Goal: Information Seeking & Learning: Compare options

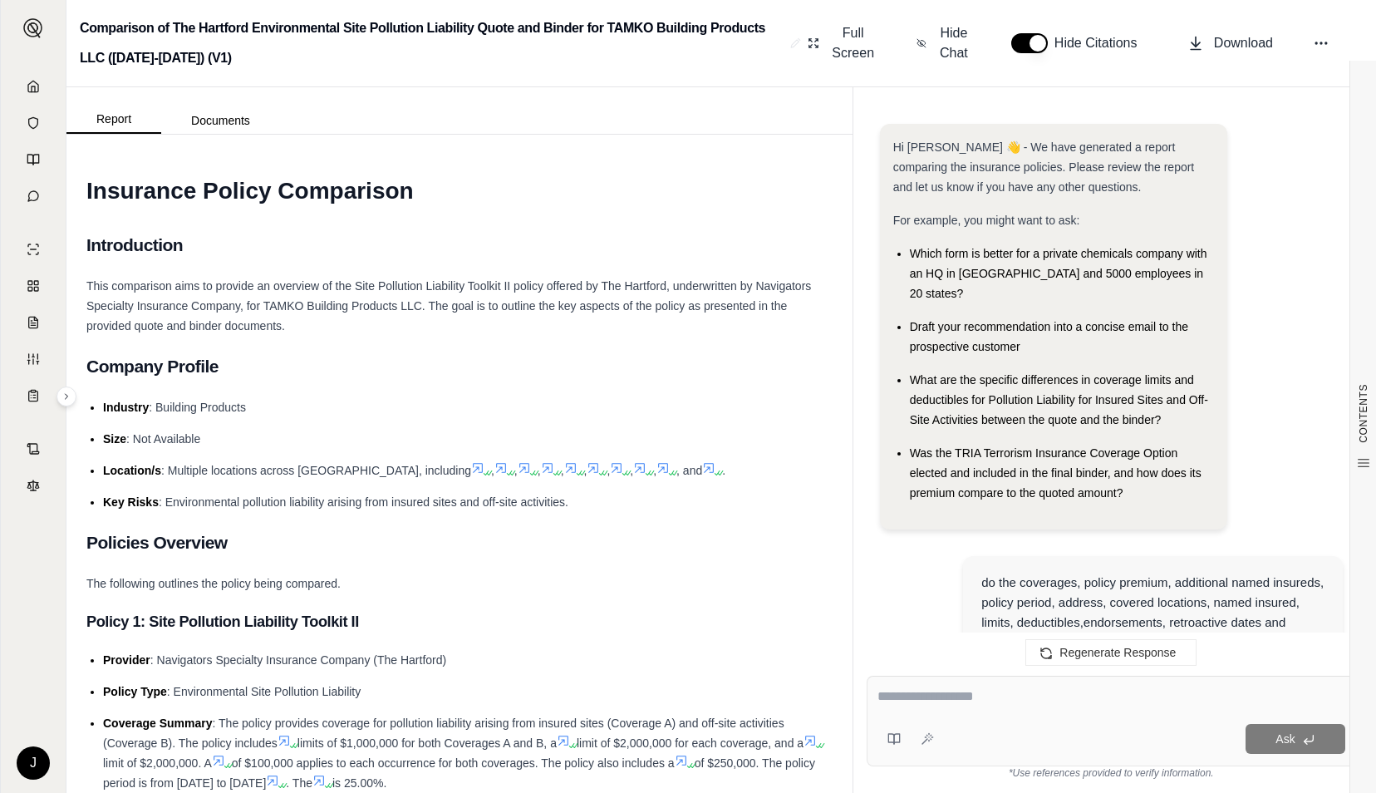
scroll to position [6460, 0]
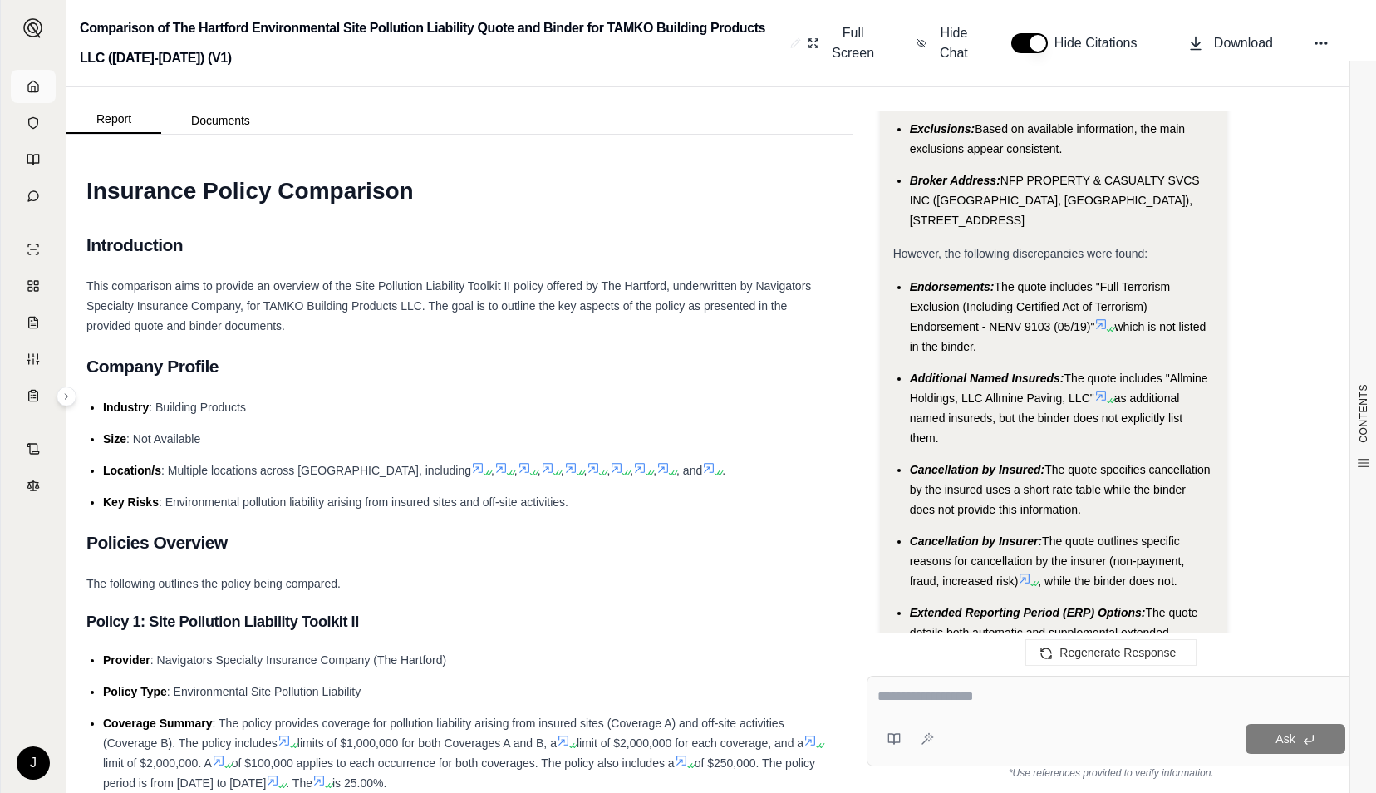
click at [40, 80] on link at bounding box center [33, 86] width 45 height 33
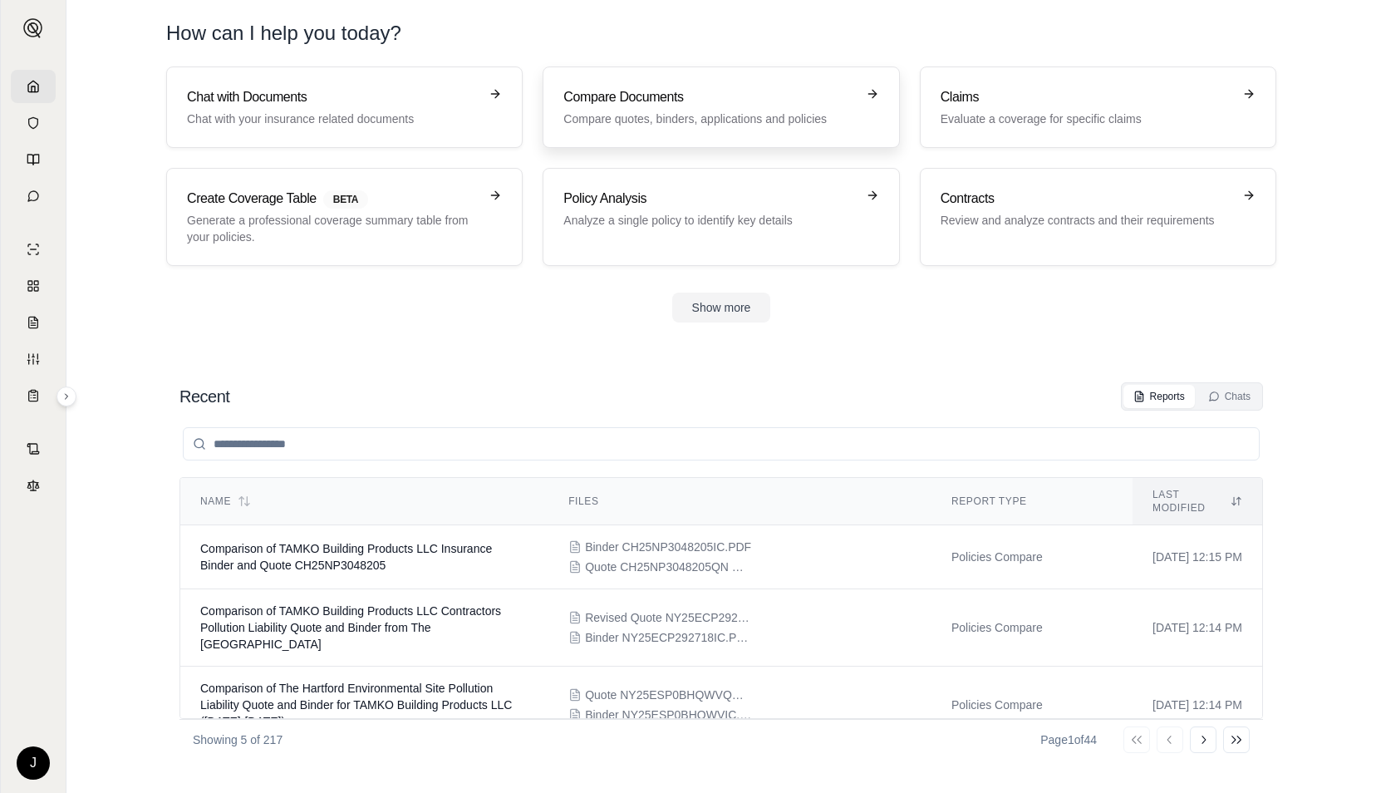
click at [613, 121] on p "Compare quotes, binders, applications and policies" at bounding box center [709, 119] width 292 height 17
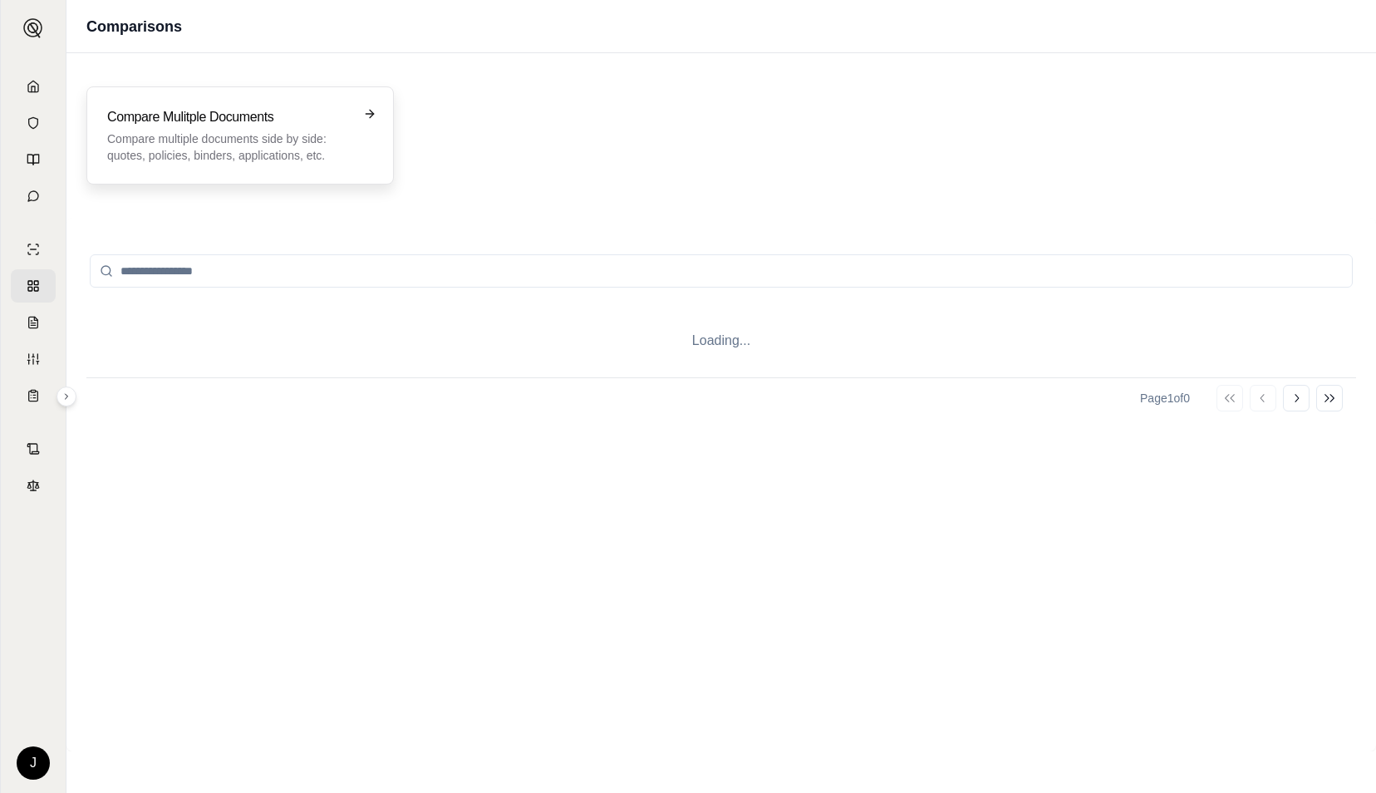
click at [304, 133] on p "Compare multiple documents side by side: quotes, policies, binders, application…" at bounding box center [228, 146] width 243 height 33
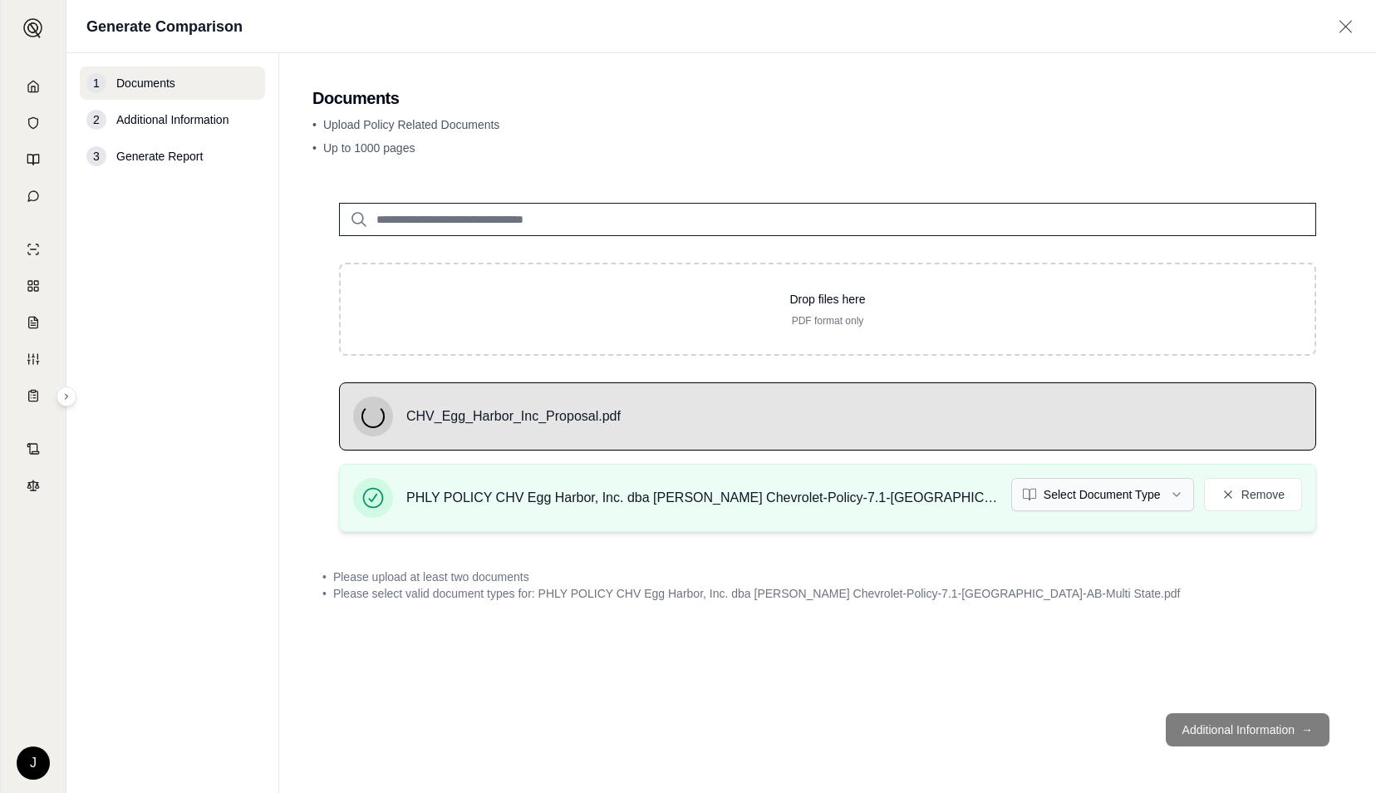
click at [1099, 497] on html "J Generate Comparison 1 Documents 2 Additional Information 3 Generate Report Do…" at bounding box center [688, 396] width 1376 height 793
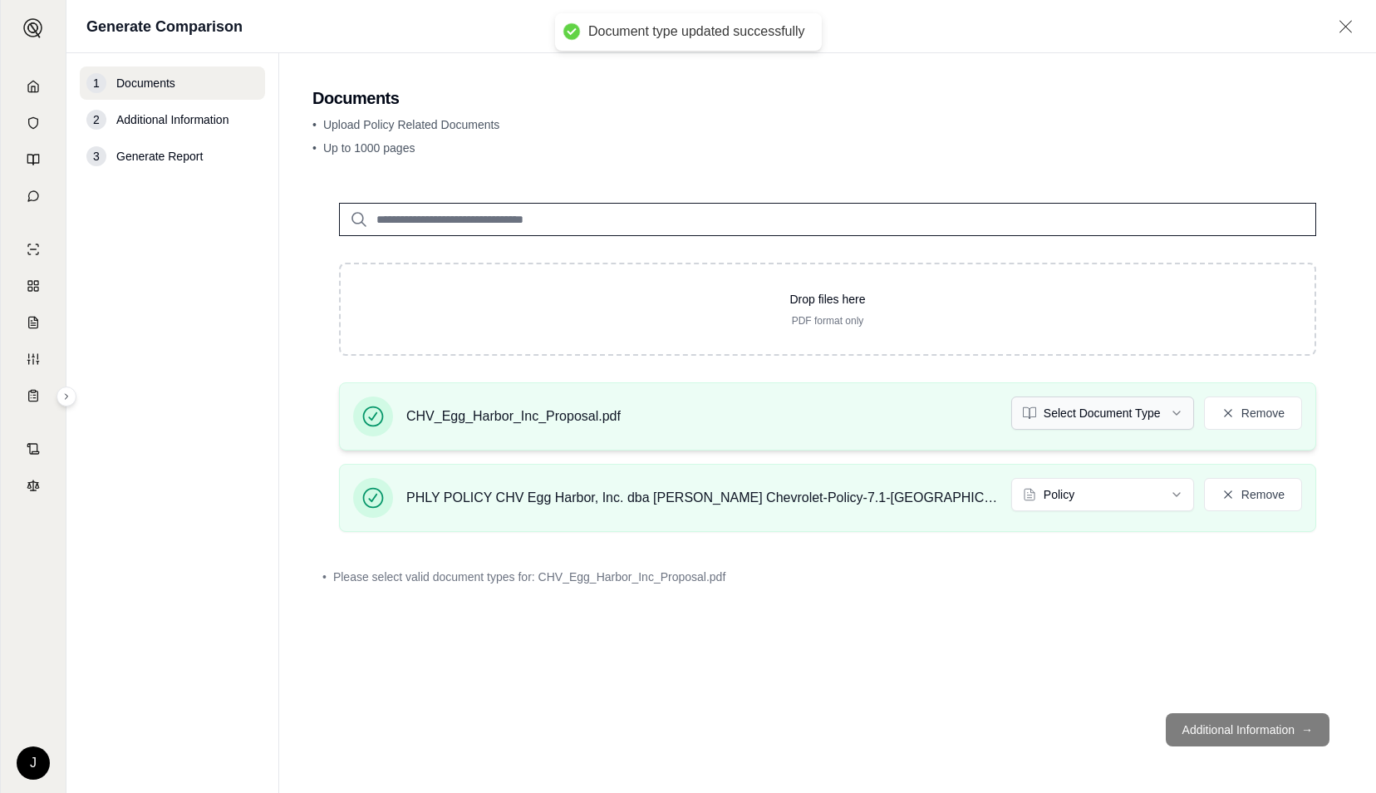
click at [1127, 394] on html "Document type updated successfully J Generate Comparison 1 Documents 2 Addition…" at bounding box center [688, 396] width 1376 height 793
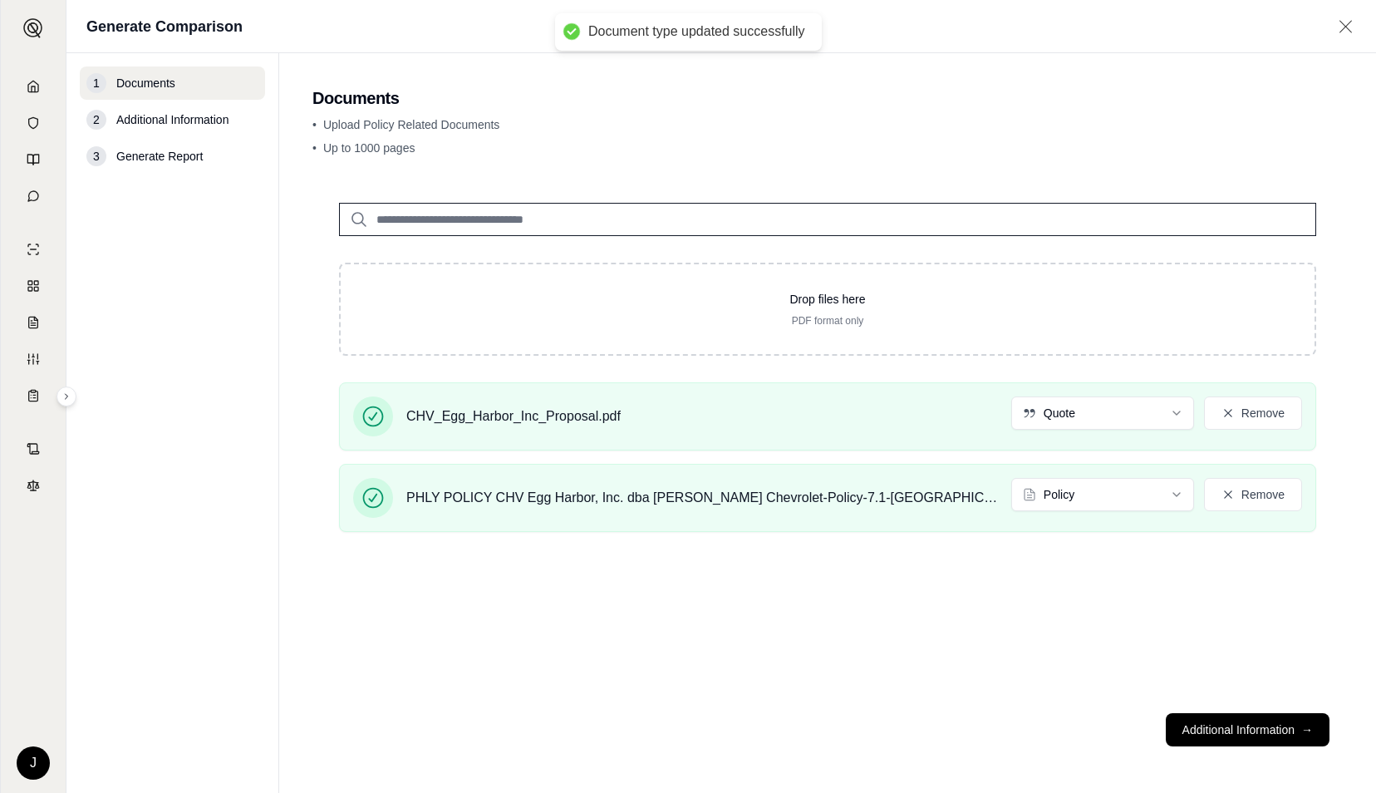
click at [1246, 730] on button "Additional Information →" at bounding box center [1248, 729] width 164 height 33
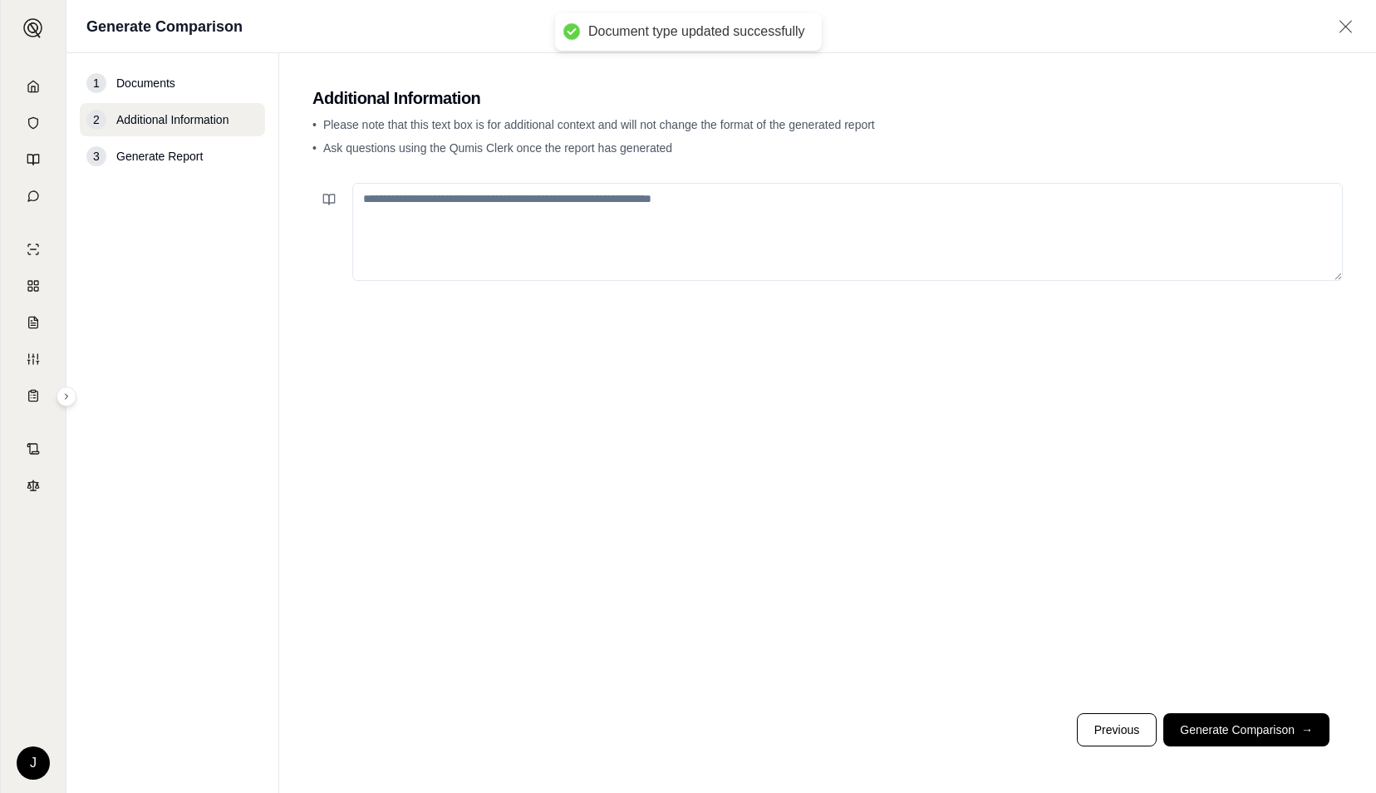
click at [1246, 730] on button "Generate Comparison →" at bounding box center [1246, 729] width 166 height 33
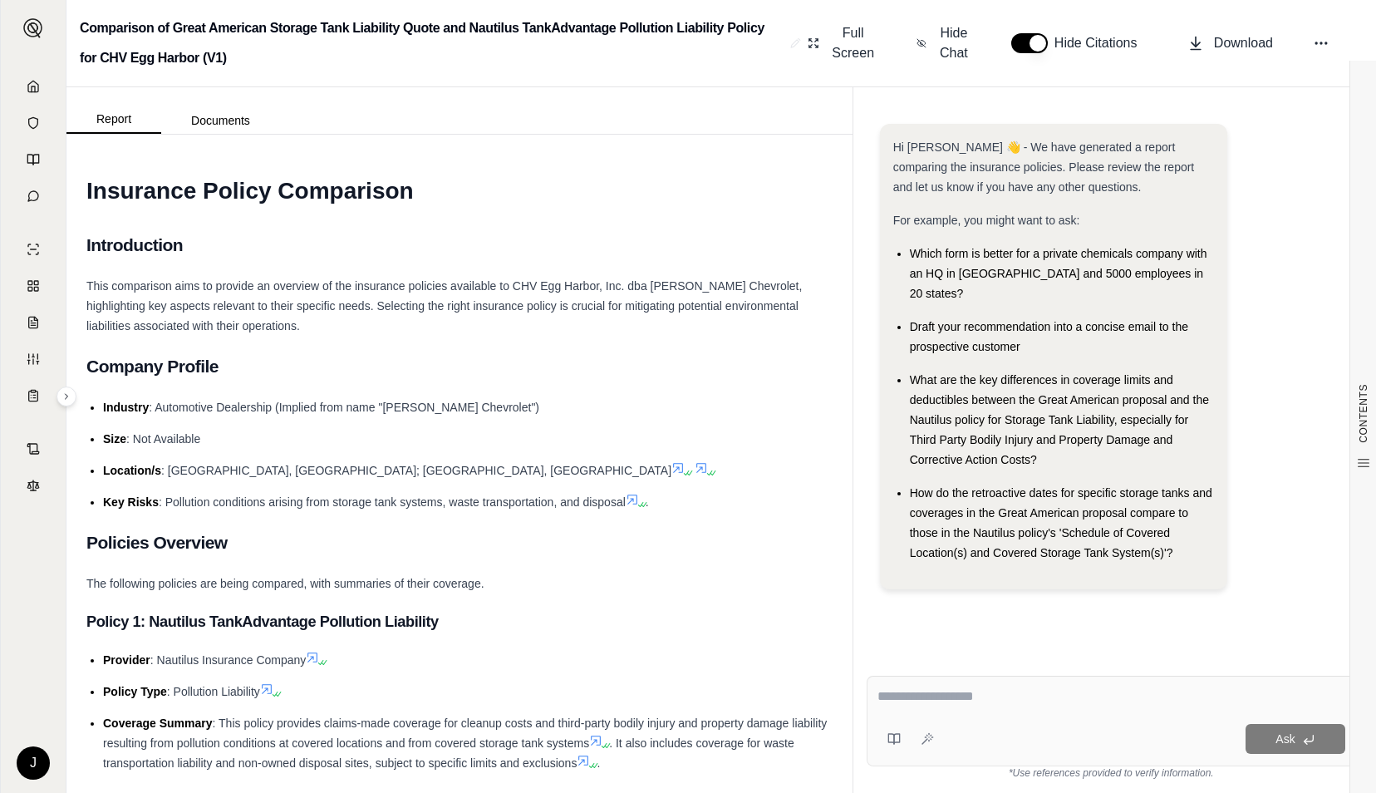
click at [1020, 705] on textarea at bounding box center [1112, 696] width 469 height 20
type textarea "**********"
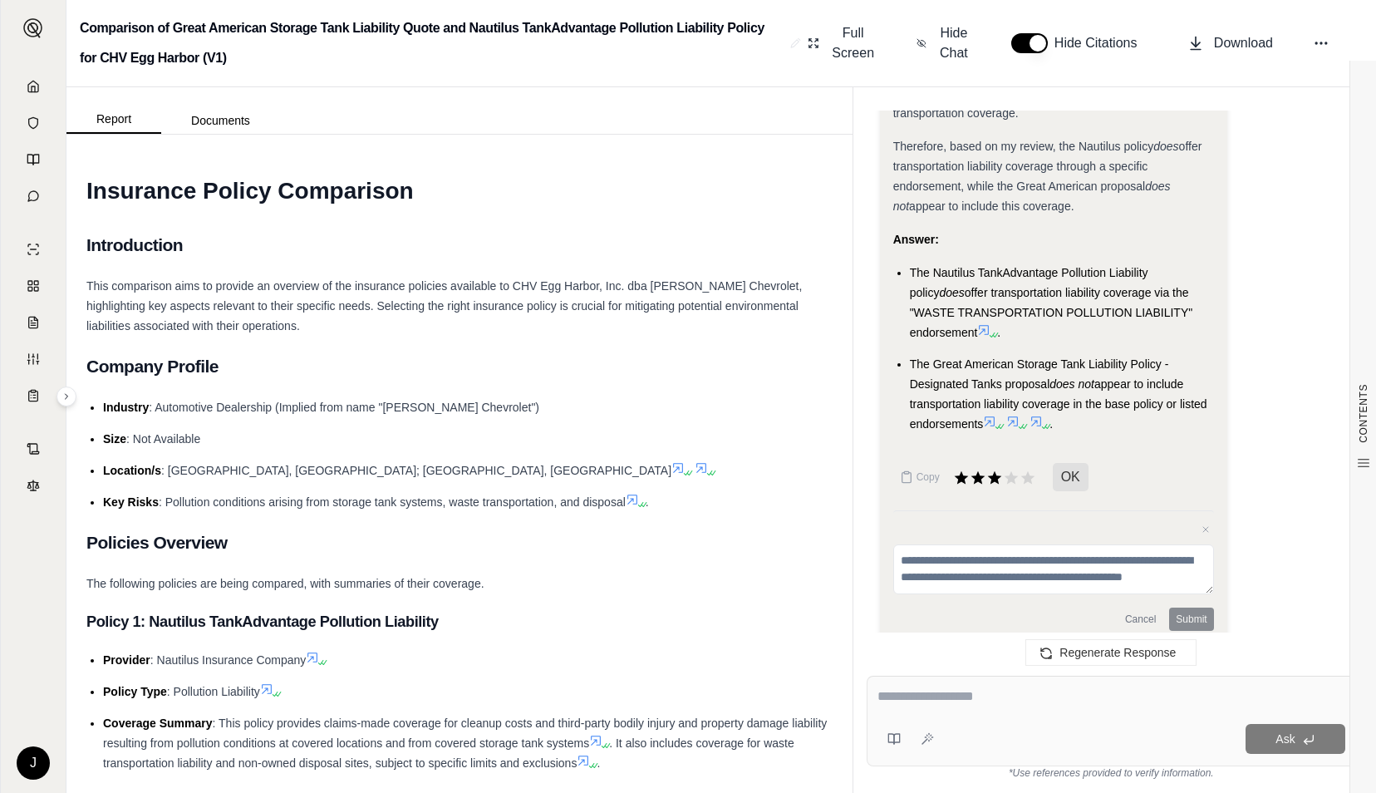
click at [958, 701] on textarea at bounding box center [1112, 696] width 468 height 20
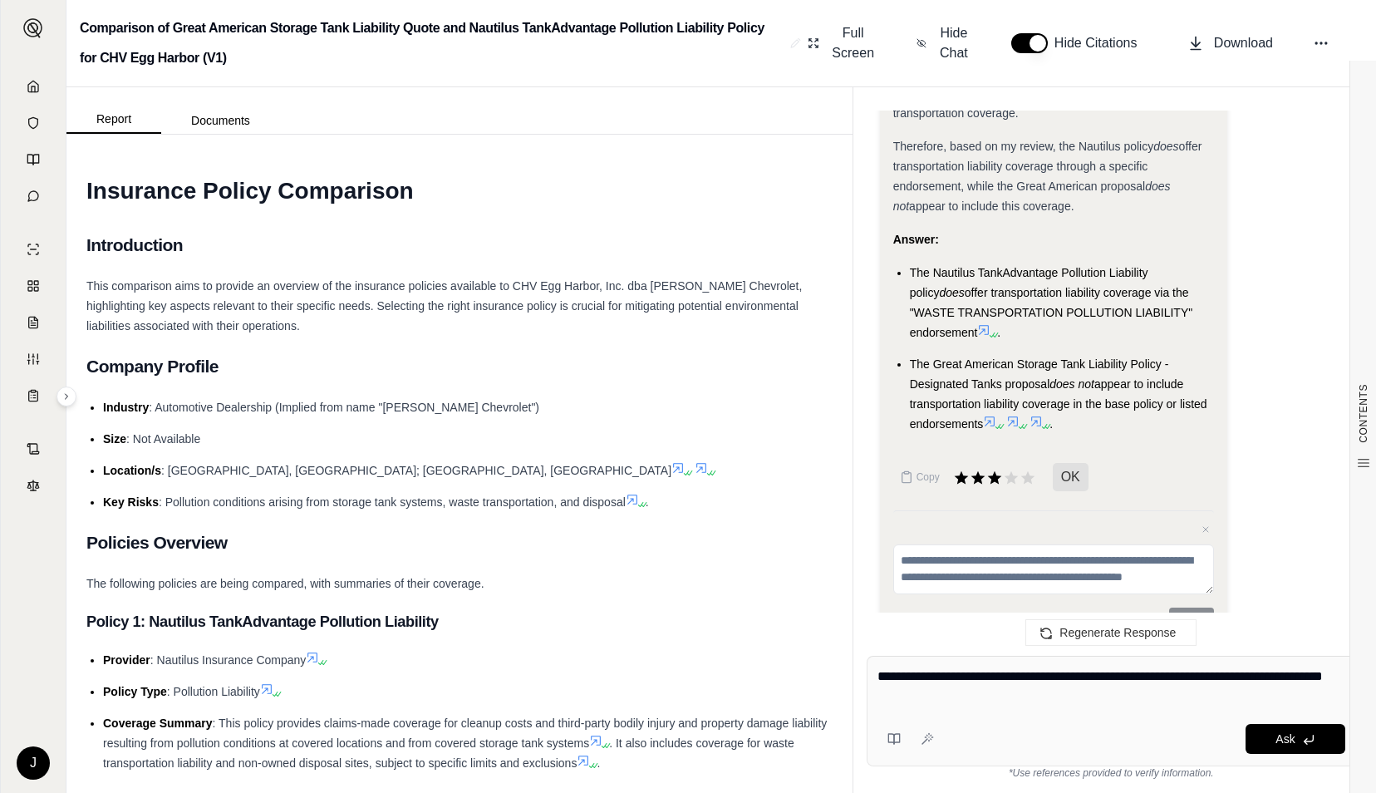
type textarea "**********"
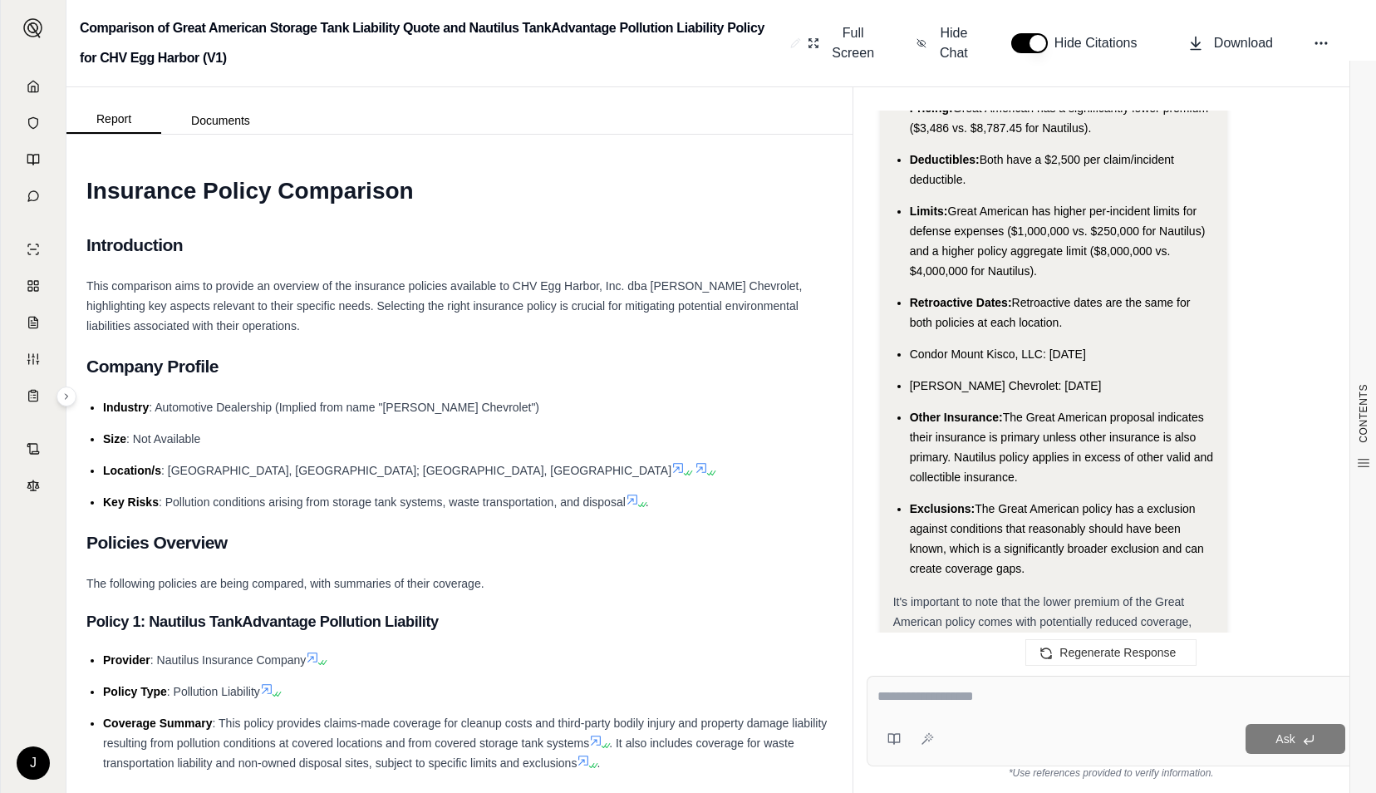
scroll to position [7151, 0]
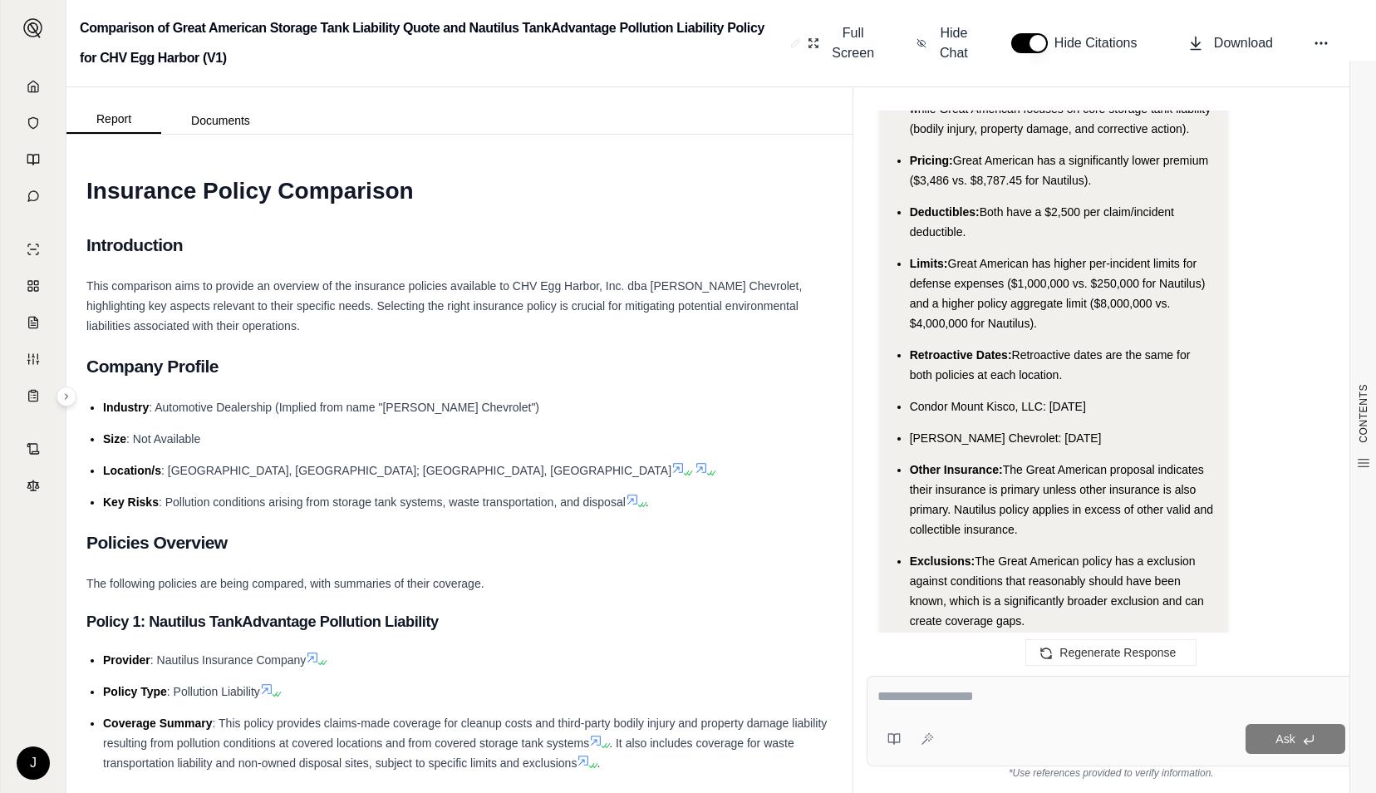
click at [1002, 701] on textarea at bounding box center [1112, 696] width 468 height 20
